Goal: Use online tool/utility: Utilize a website feature to perform a specific function

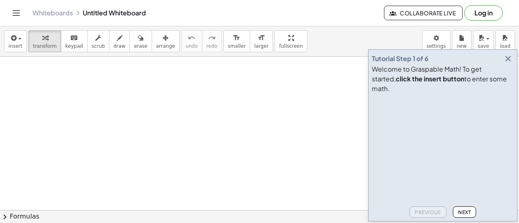
click at [504, 64] on icon "button" at bounding box center [508, 59] width 10 height 10
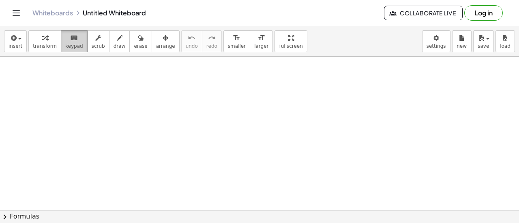
click at [69, 46] on span "keypad" at bounding box center [74, 46] width 18 height 6
click at [41, 49] on button "transform" at bounding box center [44, 41] width 33 height 22
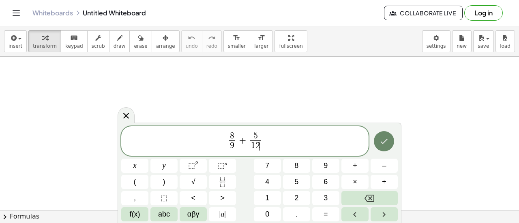
click at [389, 145] on button "Done" at bounding box center [384, 141] width 20 height 20
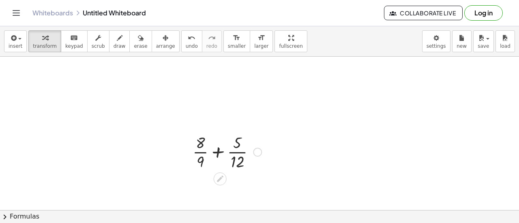
click at [217, 150] on div at bounding box center [227, 151] width 77 height 41
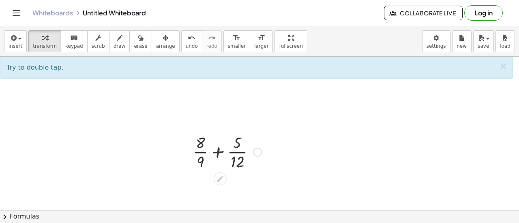
click at [201, 143] on div at bounding box center [227, 151] width 77 height 41
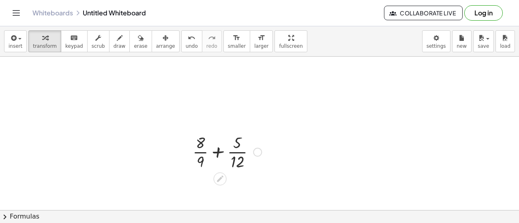
click at [238, 163] on div at bounding box center [227, 151] width 77 height 41
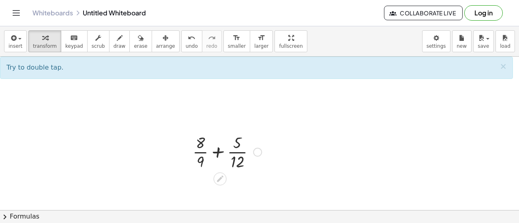
click at [238, 140] on div at bounding box center [227, 151] width 77 height 41
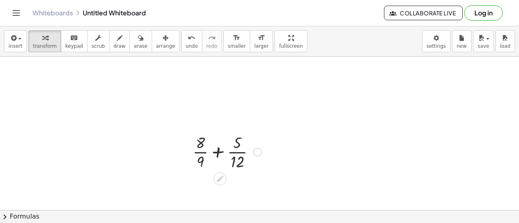
click at [198, 161] on div at bounding box center [227, 151] width 77 height 41
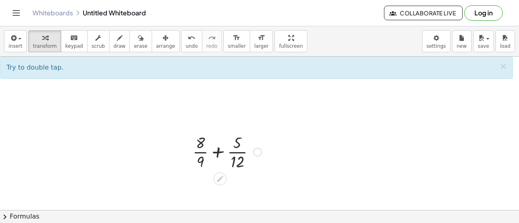
click at [236, 145] on div at bounding box center [227, 151] width 77 height 41
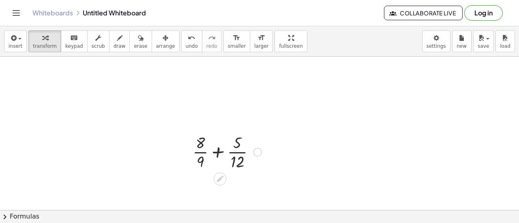
click at [239, 162] on div at bounding box center [227, 151] width 77 height 41
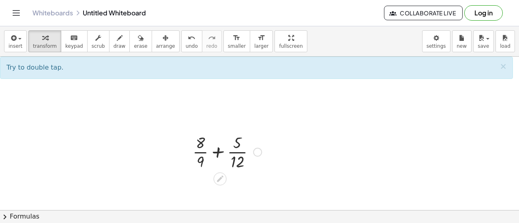
click at [238, 152] on div at bounding box center [227, 151] width 77 height 41
click at [199, 150] on div at bounding box center [227, 151] width 77 height 41
click at [219, 152] on div at bounding box center [227, 151] width 77 height 41
click at [201, 158] on div at bounding box center [227, 151] width 77 height 41
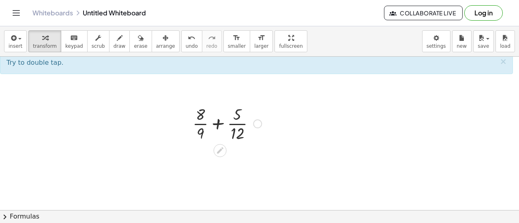
scroll to position [29, 0]
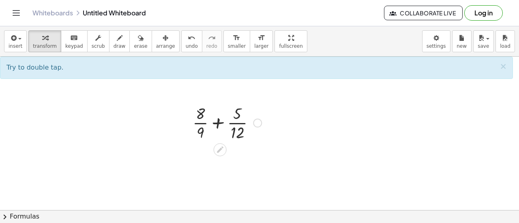
click at [202, 129] on div at bounding box center [227, 122] width 77 height 41
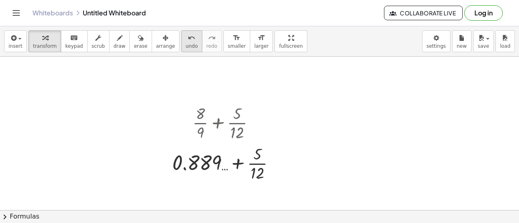
click at [186, 45] on span "undo" at bounding box center [192, 46] width 12 height 6
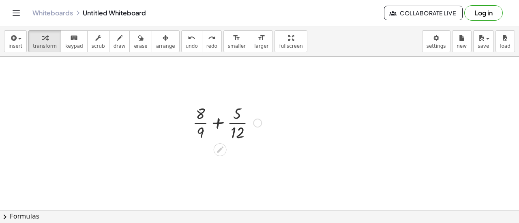
click at [216, 124] on div at bounding box center [227, 122] width 77 height 41
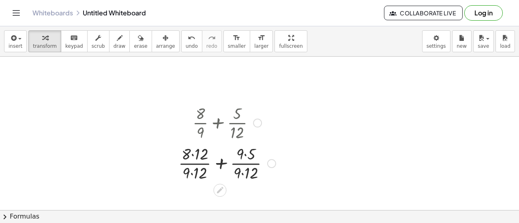
click at [220, 163] on div at bounding box center [226, 163] width 105 height 41
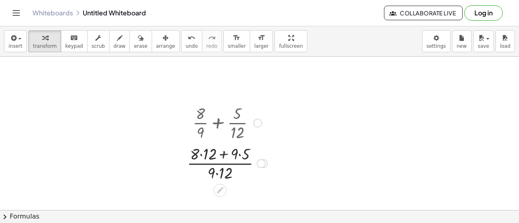
click at [224, 154] on div at bounding box center [227, 163] width 89 height 41
click at [222, 172] on div at bounding box center [227, 163] width 89 height 41
click at [222, 172] on icon at bounding box center [220, 172] width 9 height 9
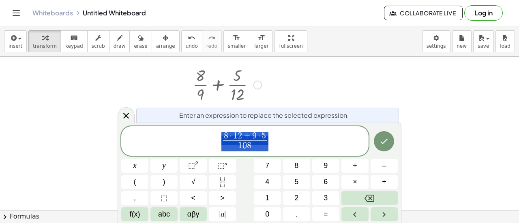
scroll to position [69, 0]
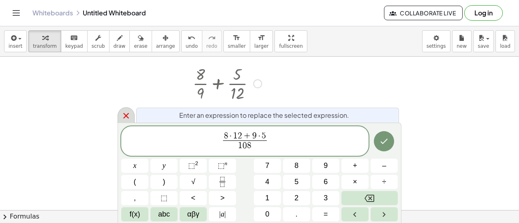
click at [124, 116] on icon at bounding box center [126, 116] width 10 height 10
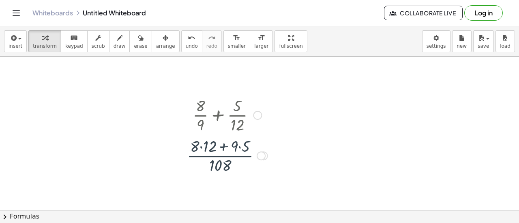
scroll to position [29, 0]
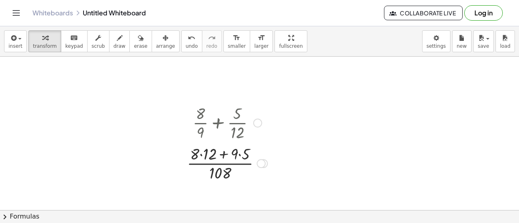
click at [222, 156] on div at bounding box center [227, 163] width 89 height 41
click at [202, 154] on div at bounding box center [227, 163] width 89 height 41
click at [234, 155] on div at bounding box center [227, 163] width 78 height 41
click at [218, 154] on div at bounding box center [227, 163] width 77 height 41
click at [221, 165] on div at bounding box center [227, 163] width 77 height 41
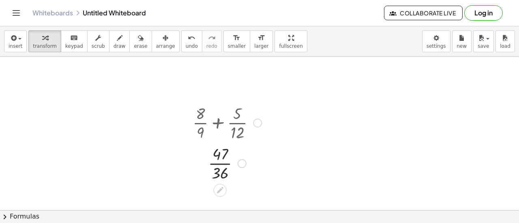
click at [223, 163] on div at bounding box center [227, 163] width 77 height 41
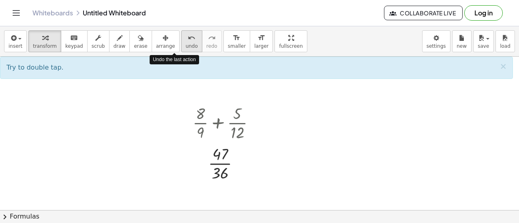
click at [188, 40] on icon "undo" at bounding box center [192, 38] width 8 height 10
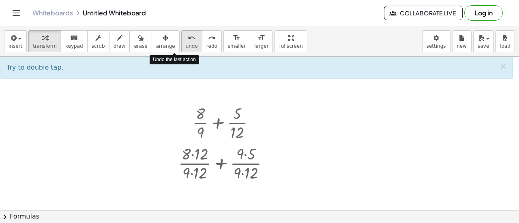
click at [188, 40] on icon "undo" at bounding box center [192, 38] width 8 height 10
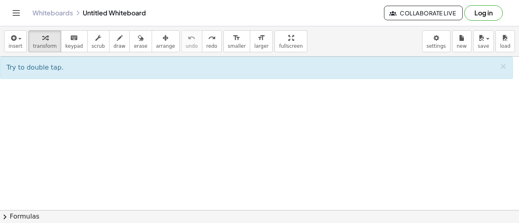
click at [187, 123] on div at bounding box center [259, 208] width 519 height 361
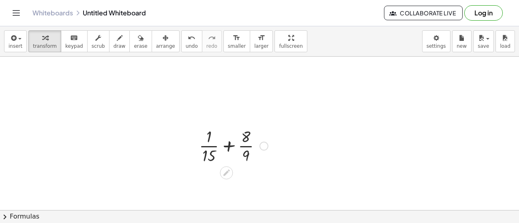
click at [229, 148] on div at bounding box center [233, 145] width 77 height 41
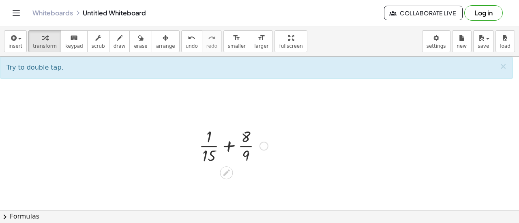
click at [211, 146] on div at bounding box center [233, 145] width 77 height 41
click at [247, 134] on div at bounding box center [233, 145] width 77 height 41
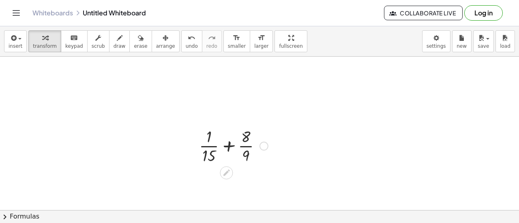
click at [245, 146] on div at bounding box center [233, 145] width 77 height 41
click at [188, 40] on icon "undo" at bounding box center [192, 38] width 8 height 10
click at [213, 144] on div at bounding box center [233, 145] width 77 height 41
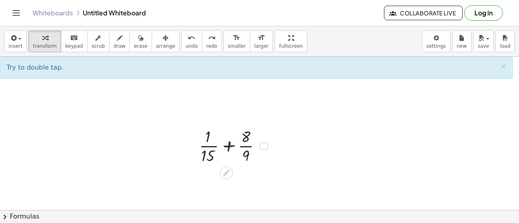
click at [213, 144] on div at bounding box center [233, 145] width 77 height 41
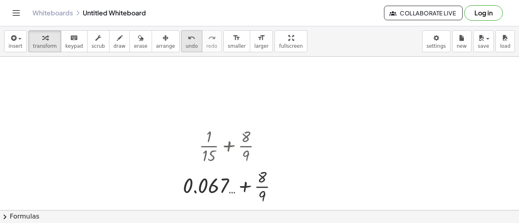
click at [188, 35] on icon "undo" at bounding box center [192, 38] width 8 height 10
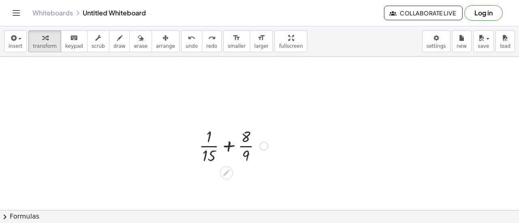
click at [226, 145] on div at bounding box center [233, 145] width 77 height 41
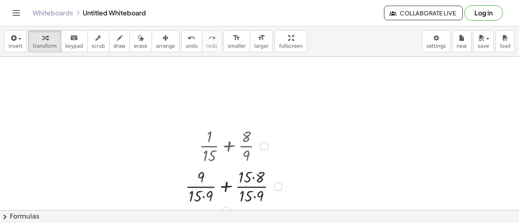
click at [203, 197] on div at bounding box center [233, 186] width 105 height 41
click at [252, 197] on div at bounding box center [233, 186] width 103 height 41
click at [252, 180] on div at bounding box center [233, 186] width 103 height 41
click at [226, 187] on div at bounding box center [233, 186] width 99 height 41
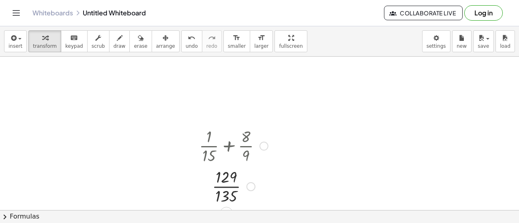
click at [227, 189] on div at bounding box center [233, 186] width 77 height 41
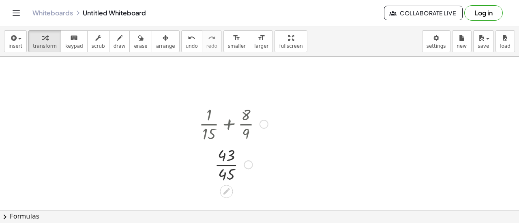
scroll to position [54, 0]
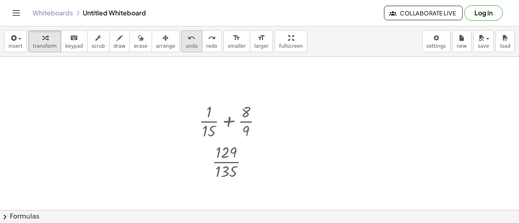
click at [186, 43] on span "undo" at bounding box center [192, 46] width 12 height 6
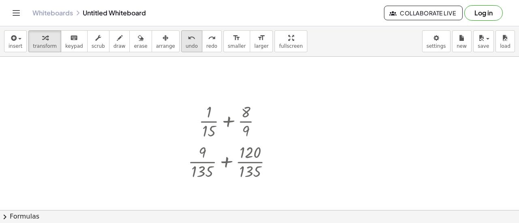
click at [186, 43] on span "undo" at bounding box center [192, 46] width 12 height 6
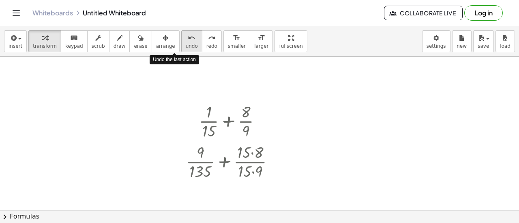
click at [186, 43] on span "undo" at bounding box center [192, 46] width 12 height 6
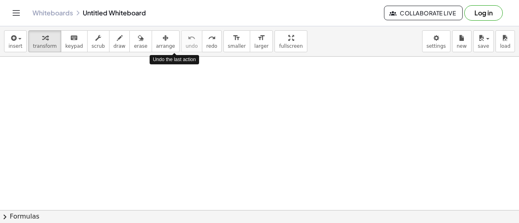
click at [200, 138] on div at bounding box center [259, 183] width 519 height 361
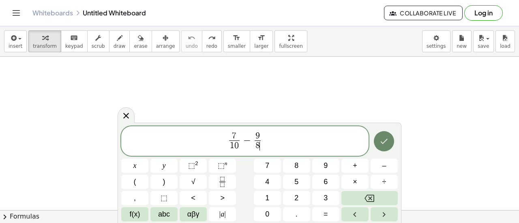
click at [383, 140] on icon "Done" at bounding box center [384, 142] width 10 height 10
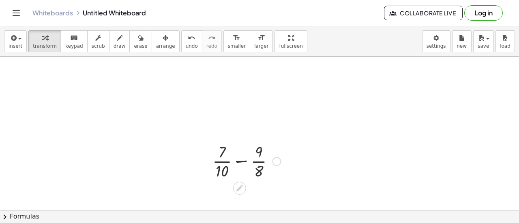
click at [240, 162] on div at bounding box center [246, 161] width 76 height 41
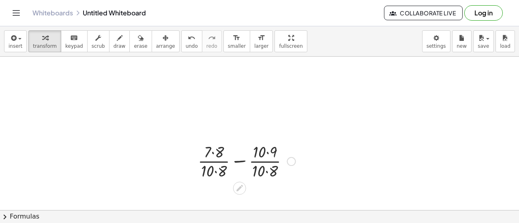
click at [213, 153] on div at bounding box center [247, 161] width 106 height 41
click at [216, 169] on div at bounding box center [247, 161] width 106 height 41
click at [263, 151] on div at bounding box center [246, 161] width 97 height 41
click at [264, 171] on div at bounding box center [246, 161] width 97 height 41
click at [242, 162] on div at bounding box center [247, 161] width 88 height 41
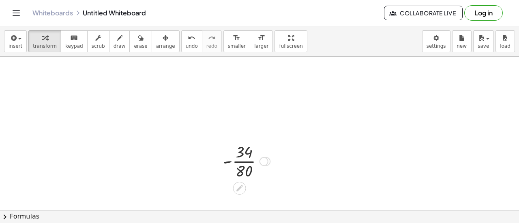
click at [242, 162] on div at bounding box center [246, 161] width 55 height 41
click at [250, 121] on div at bounding box center [259, 183] width 519 height 361
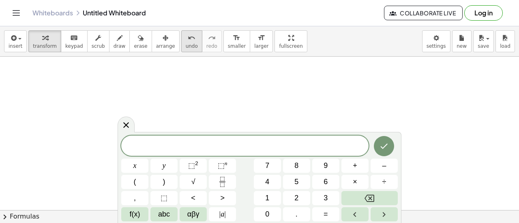
click at [182, 44] on button "undo undo" at bounding box center [191, 41] width 21 height 22
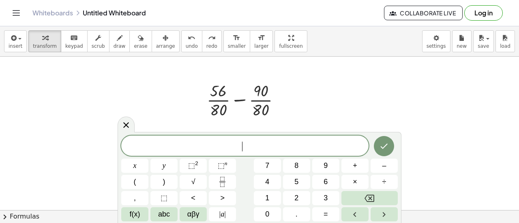
scroll to position [116, 0]
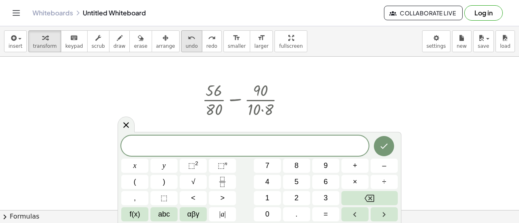
click at [181, 42] on button "undo undo" at bounding box center [191, 41] width 21 height 22
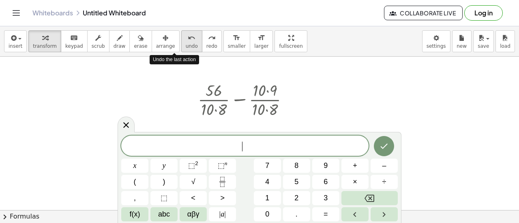
click at [181, 42] on button "undo undo" at bounding box center [191, 41] width 21 height 22
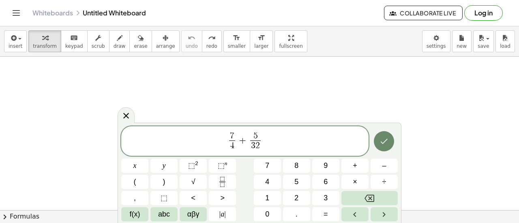
click at [379, 136] on button "Done" at bounding box center [384, 141] width 20 height 20
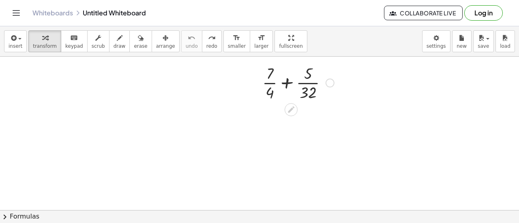
click at [287, 87] on div at bounding box center [298, 82] width 80 height 41
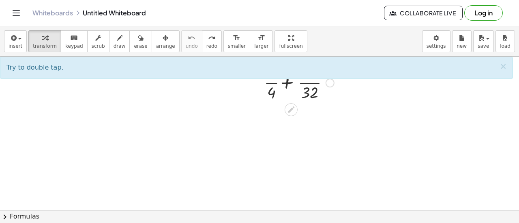
click at [287, 87] on div at bounding box center [298, 82] width 80 height 41
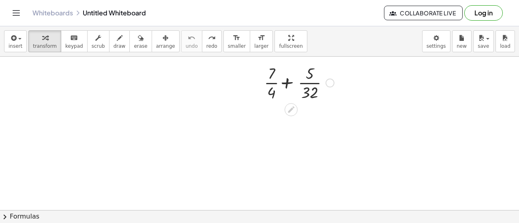
click at [287, 87] on div at bounding box center [298, 82] width 80 height 41
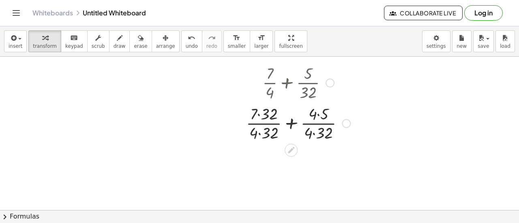
click at [259, 115] on div at bounding box center [298, 123] width 112 height 41
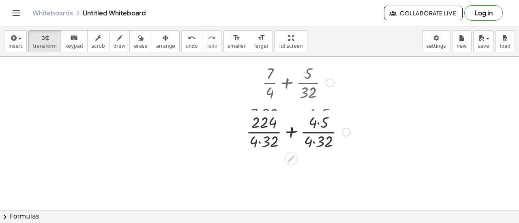
click at [259, 134] on div at bounding box center [298, 131] width 112 height 41
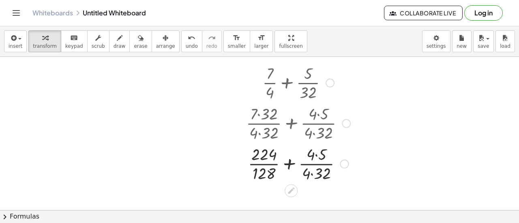
click at [315, 155] on div at bounding box center [298, 163] width 112 height 41
click at [311, 174] on div at bounding box center [298, 163] width 112 height 41
click at [317, 155] on div at bounding box center [298, 163] width 112 height 41
click at [293, 163] on div at bounding box center [298, 163] width 112 height 41
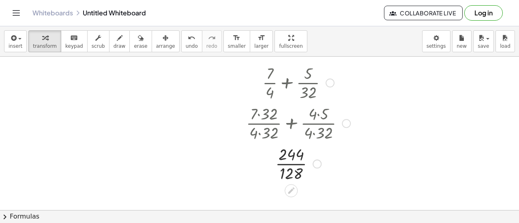
click at [294, 164] on div at bounding box center [298, 163] width 112 height 41
click at [181, 40] on button "undo undo" at bounding box center [191, 41] width 21 height 22
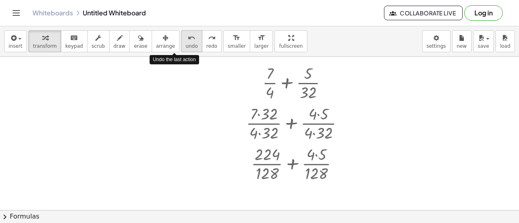
click at [181, 40] on button "undo undo" at bounding box center [191, 41] width 21 height 22
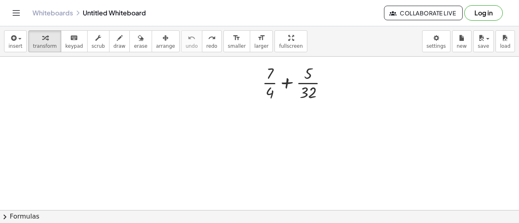
click at [216, 107] on div at bounding box center [259, 121] width 519 height 361
click at [249, 128] on div at bounding box center [262, 130] width 77 height 41
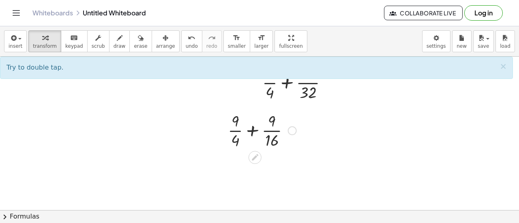
click at [253, 131] on div at bounding box center [262, 130] width 77 height 41
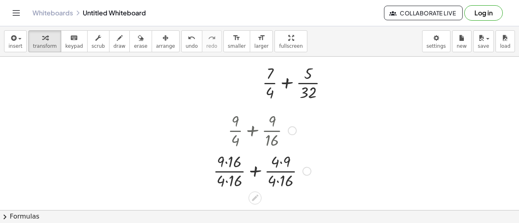
click at [227, 164] on div at bounding box center [262, 170] width 106 height 41
click at [224, 181] on div at bounding box center [262, 170] width 106 height 41
click at [281, 164] on div at bounding box center [262, 170] width 106 height 41
click at [278, 182] on div at bounding box center [262, 170] width 106 height 41
click at [230, 182] on div at bounding box center [262, 170] width 97 height 41
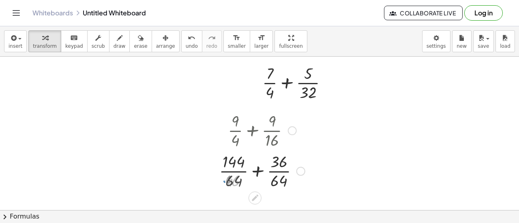
click at [260, 171] on div at bounding box center [262, 170] width 94 height 41
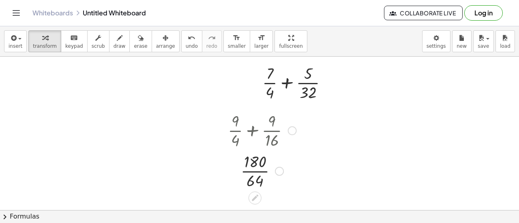
click at [254, 163] on div at bounding box center [262, 170] width 77 height 41
click at [257, 171] on div at bounding box center [262, 170] width 77 height 41
click at [133, 114] on div at bounding box center [259, 121] width 519 height 361
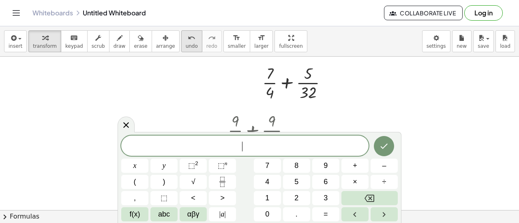
click at [186, 43] on span "undo" at bounding box center [192, 46] width 12 height 6
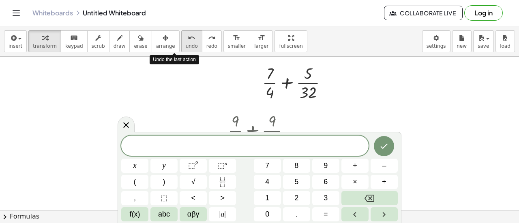
click at [186, 43] on span "undo" at bounding box center [192, 46] width 12 height 6
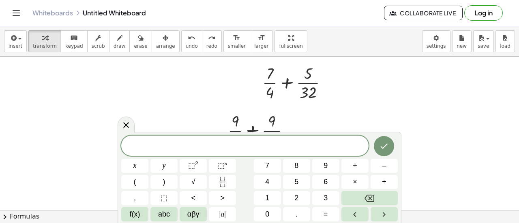
drag, startPoint x: 200, startPoint y: 141, endPoint x: 118, endPoint y: 129, distance: 83.2
click at [118, 129] on div at bounding box center [126, 125] width 17 height 16
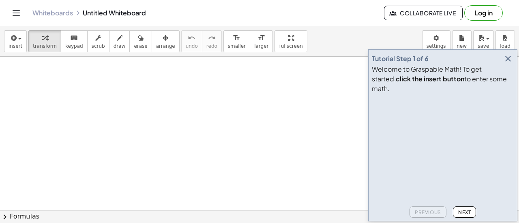
click at [508, 64] on icon "button" at bounding box center [508, 59] width 10 height 10
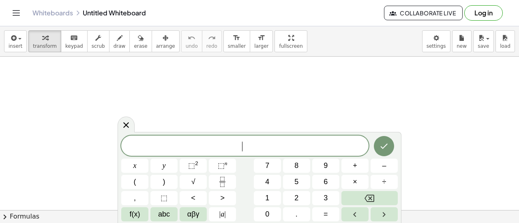
drag, startPoint x: 187, startPoint y: 141, endPoint x: 174, endPoint y: 145, distance: 13.3
click at [174, 145] on span "​" at bounding box center [244, 146] width 247 height 11
drag, startPoint x: 174, startPoint y: 145, endPoint x: 240, endPoint y: 147, distance: 65.3
